Goal: Find specific page/section: Find specific page/section

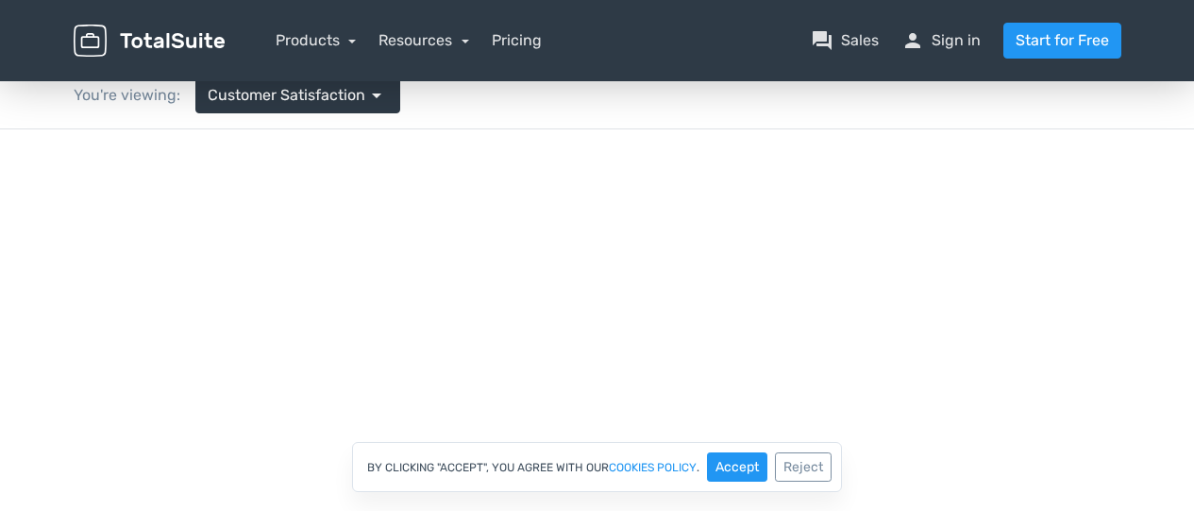
scroll to position [117, 0]
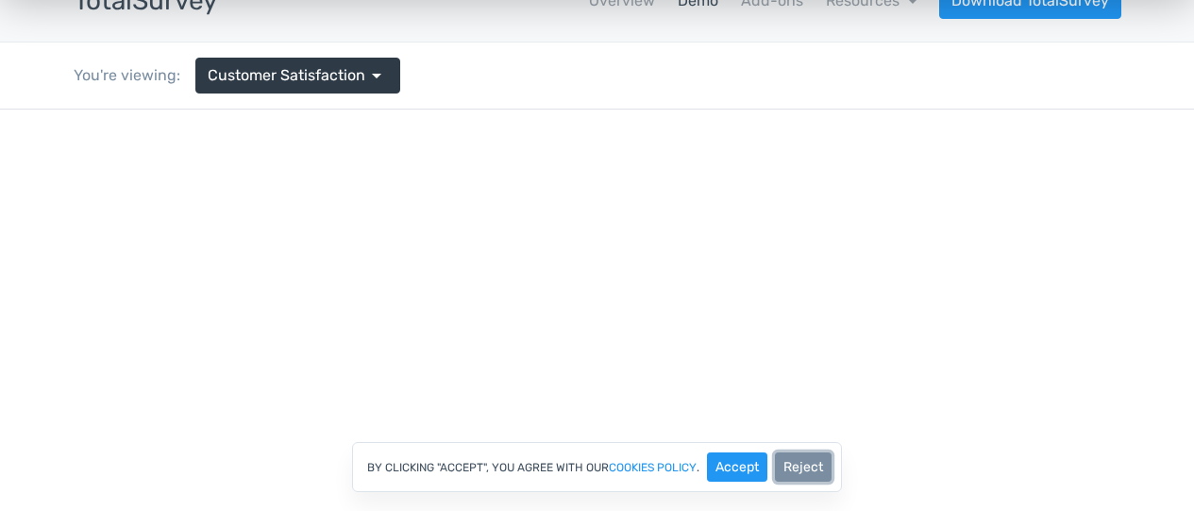
click at [797, 467] on button "Reject" at bounding box center [803, 466] width 57 height 29
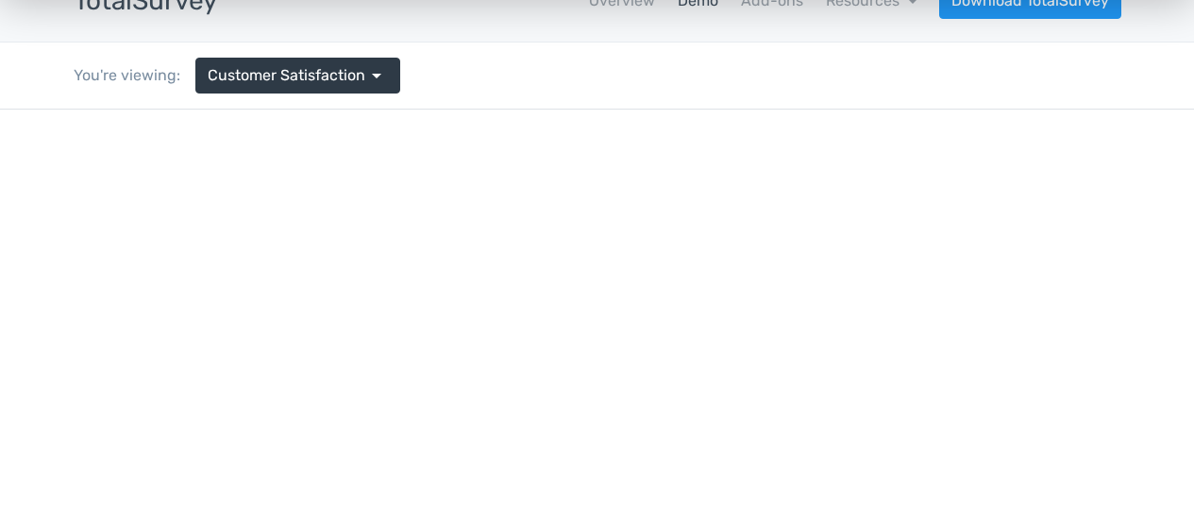
scroll to position [0, 0]
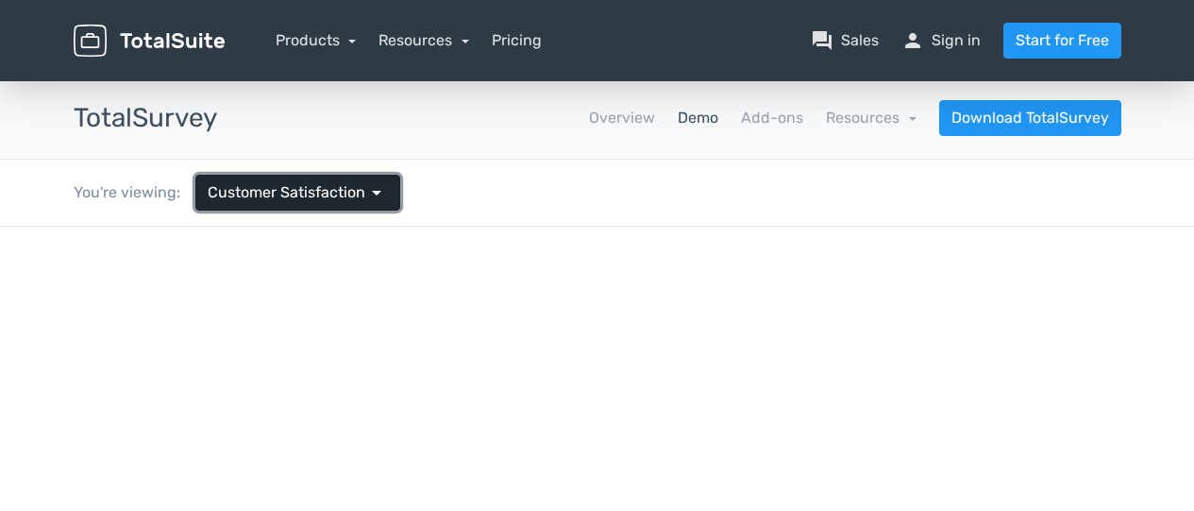
click at [380, 194] on span "arrow_drop_down" at bounding box center [376, 192] width 23 height 23
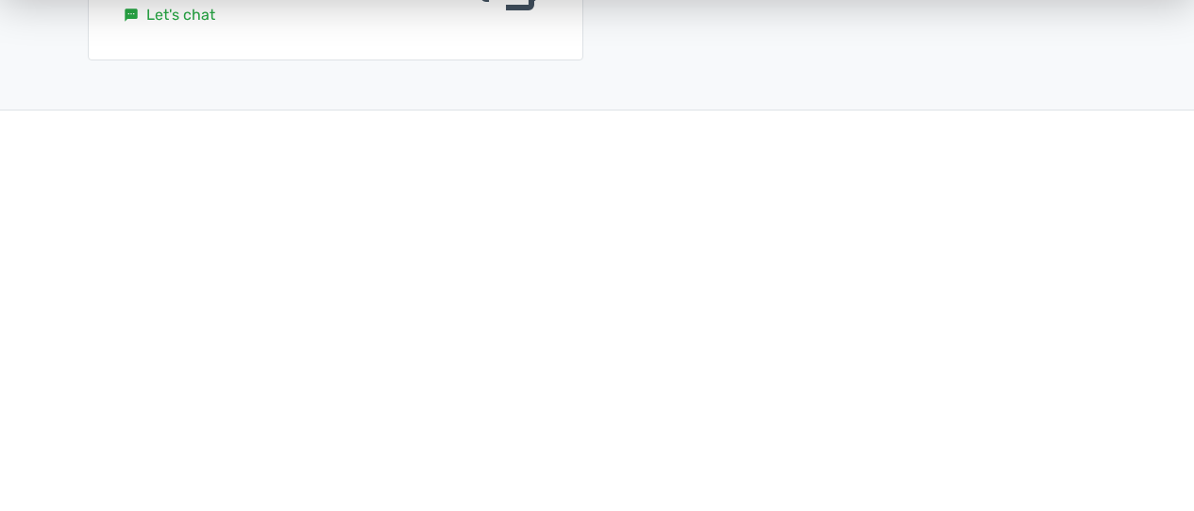
scroll to position [189, 0]
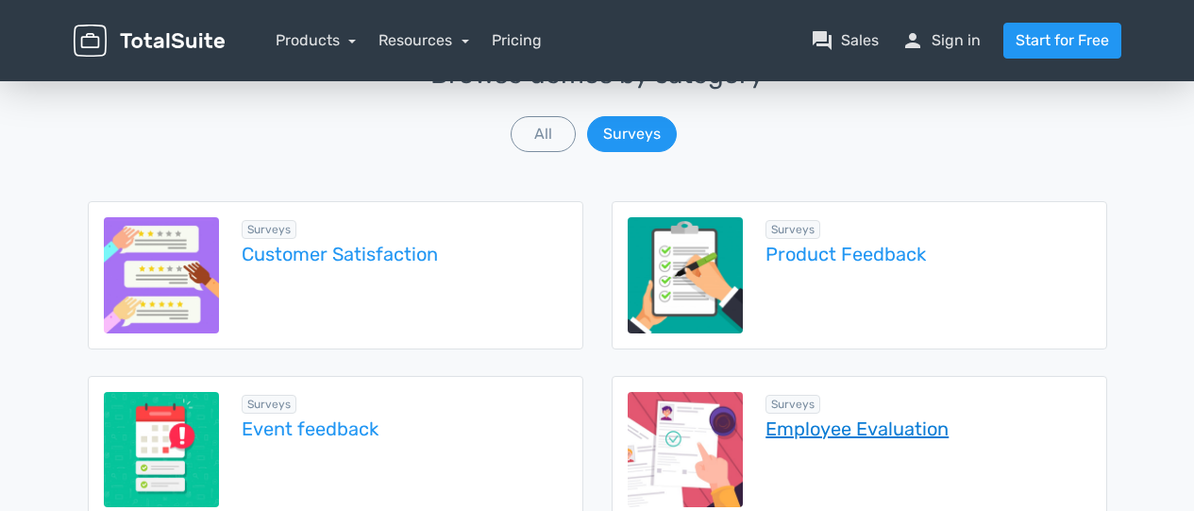
click at [913, 430] on link "Employee Evaluation" at bounding box center [927, 428] width 325 height 21
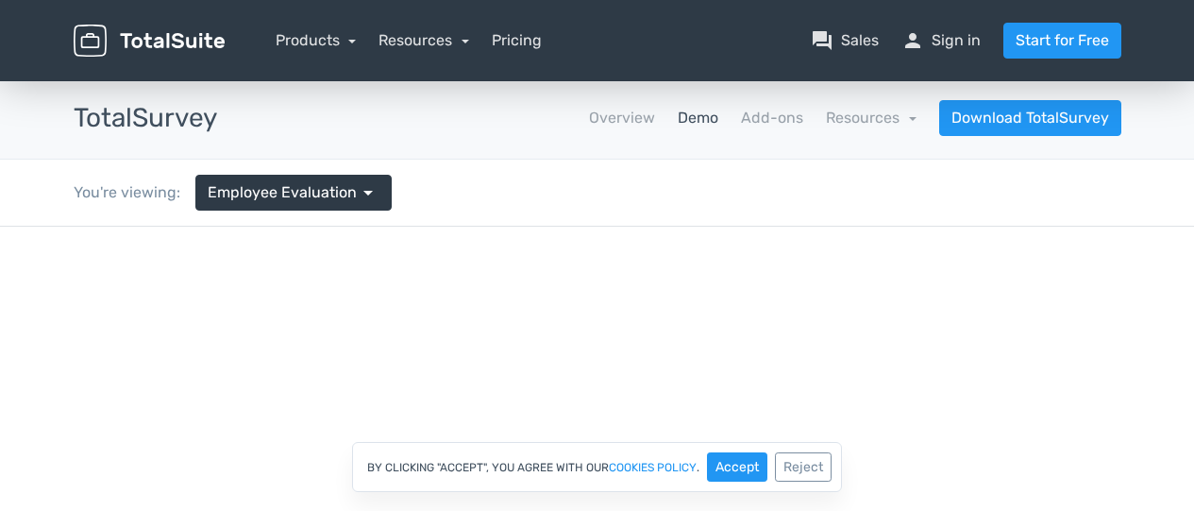
scroll to position [4, 0]
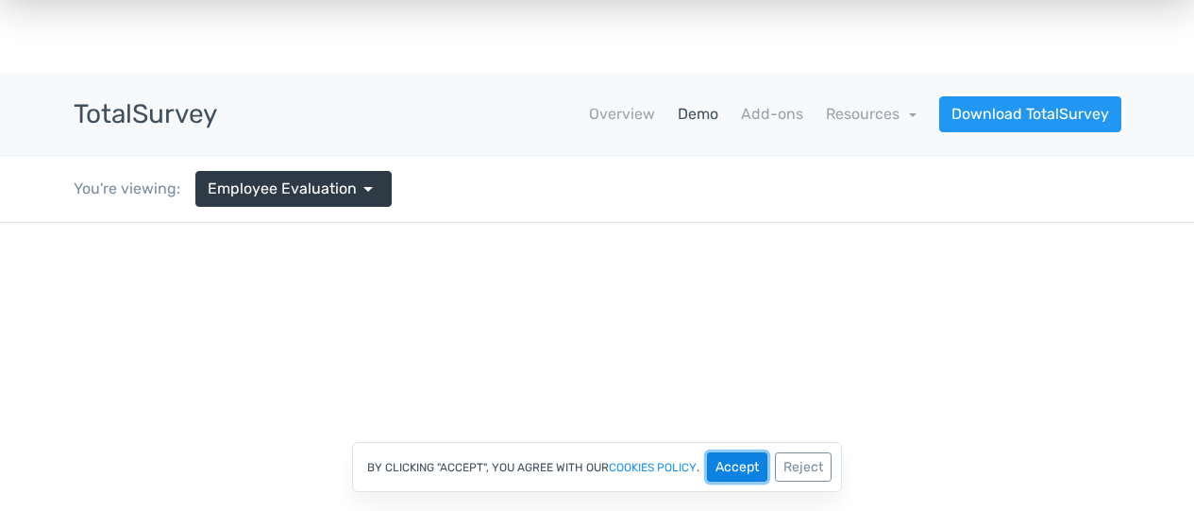
click at [748, 457] on button "Accept" at bounding box center [737, 466] width 60 height 29
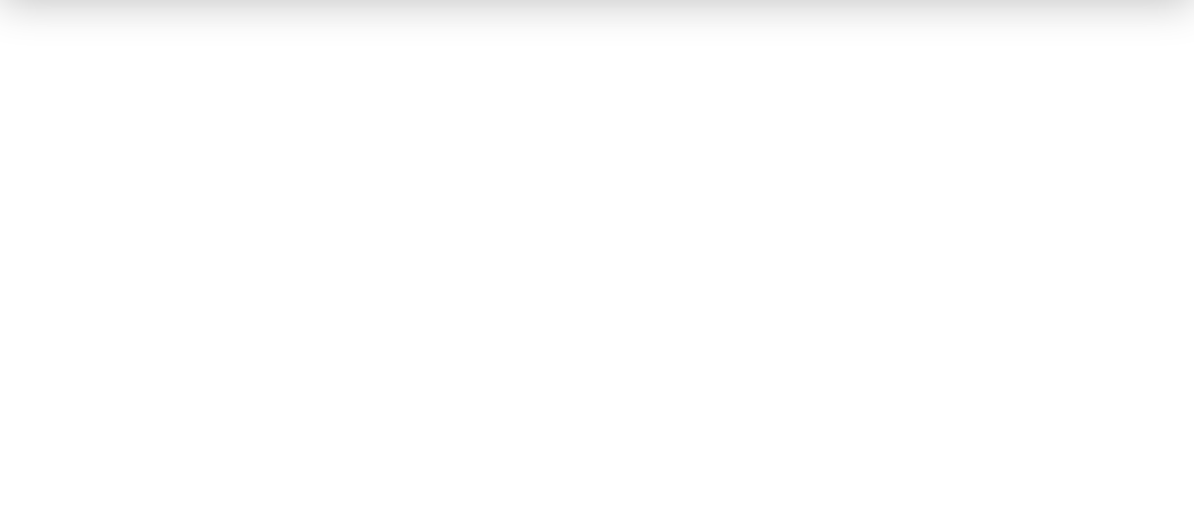
scroll to position [227, 0]
